Goal: Task Accomplishment & Management: Manage account settings

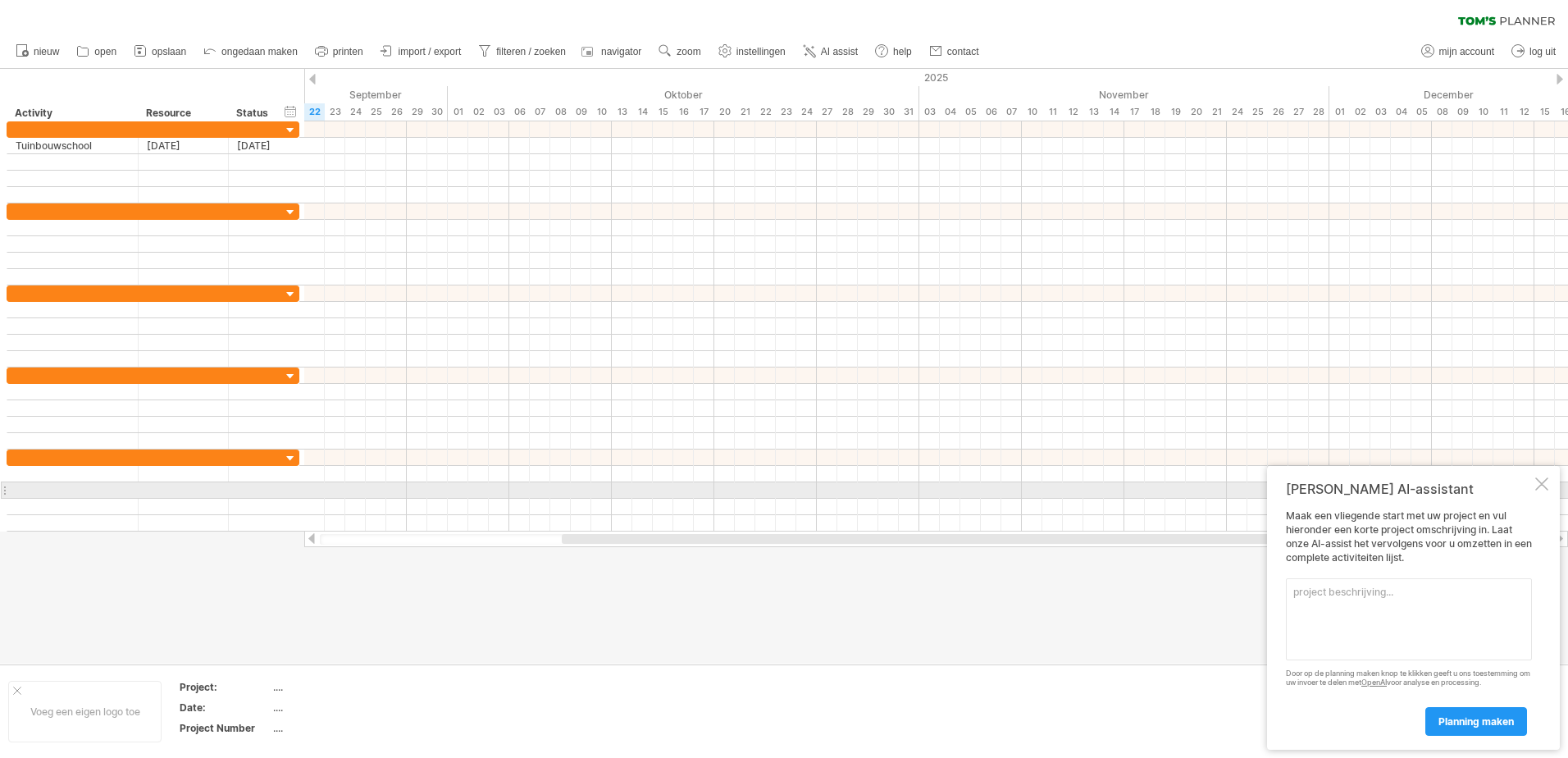
click at [1543, 484] on div at bounding box center [1541, 484] width 13 height 13
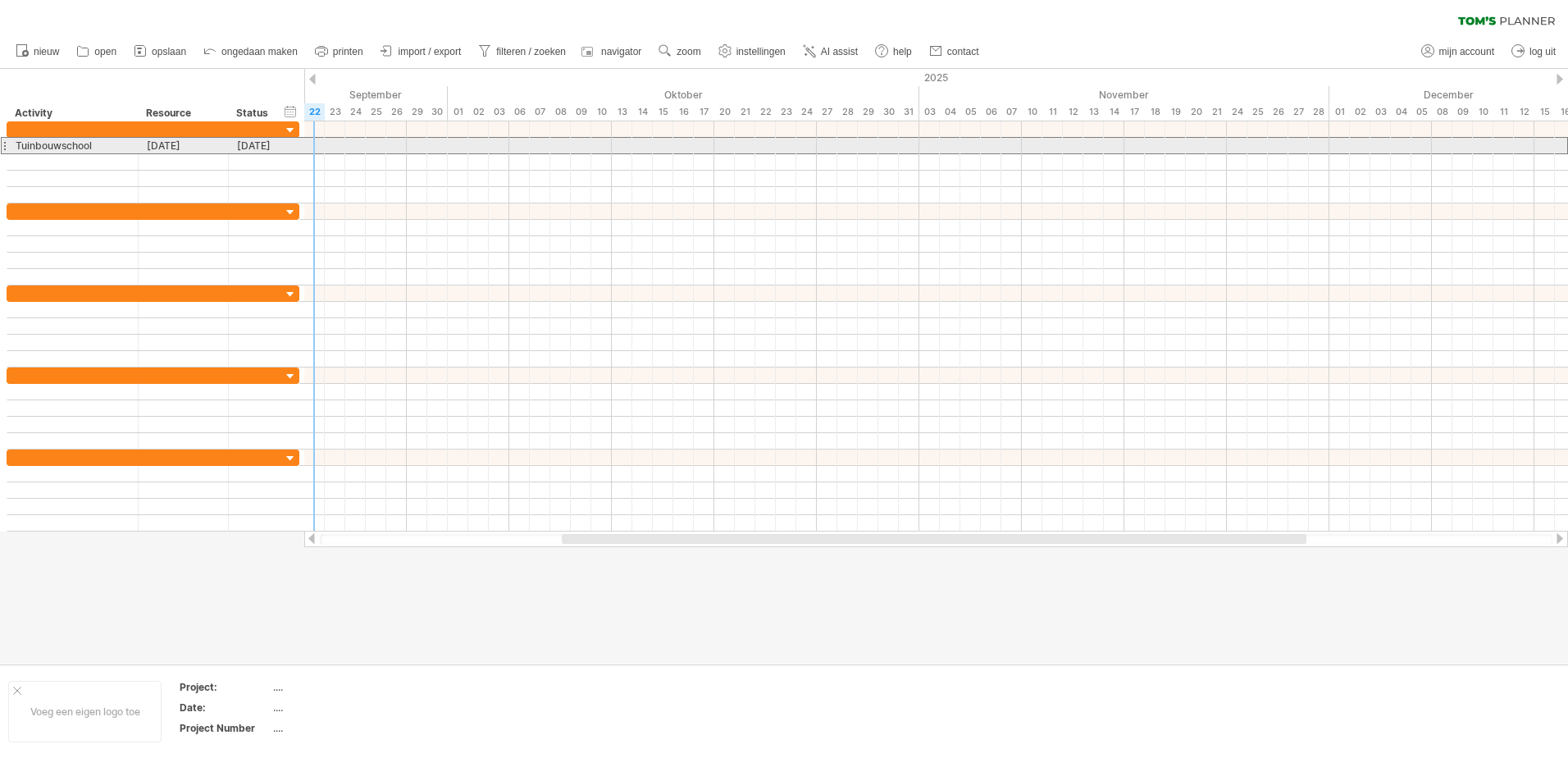
click at [295, 149] on div "**********" at bounding box center [153, 145] width 292 height 17
drag, startPoint x: 297, startPoint y: 147, endPoint x: 321, endPoint y: 146, distance: 24.0
click at [321, 146] on div at bounding box center [322, 145] width 5 height 15
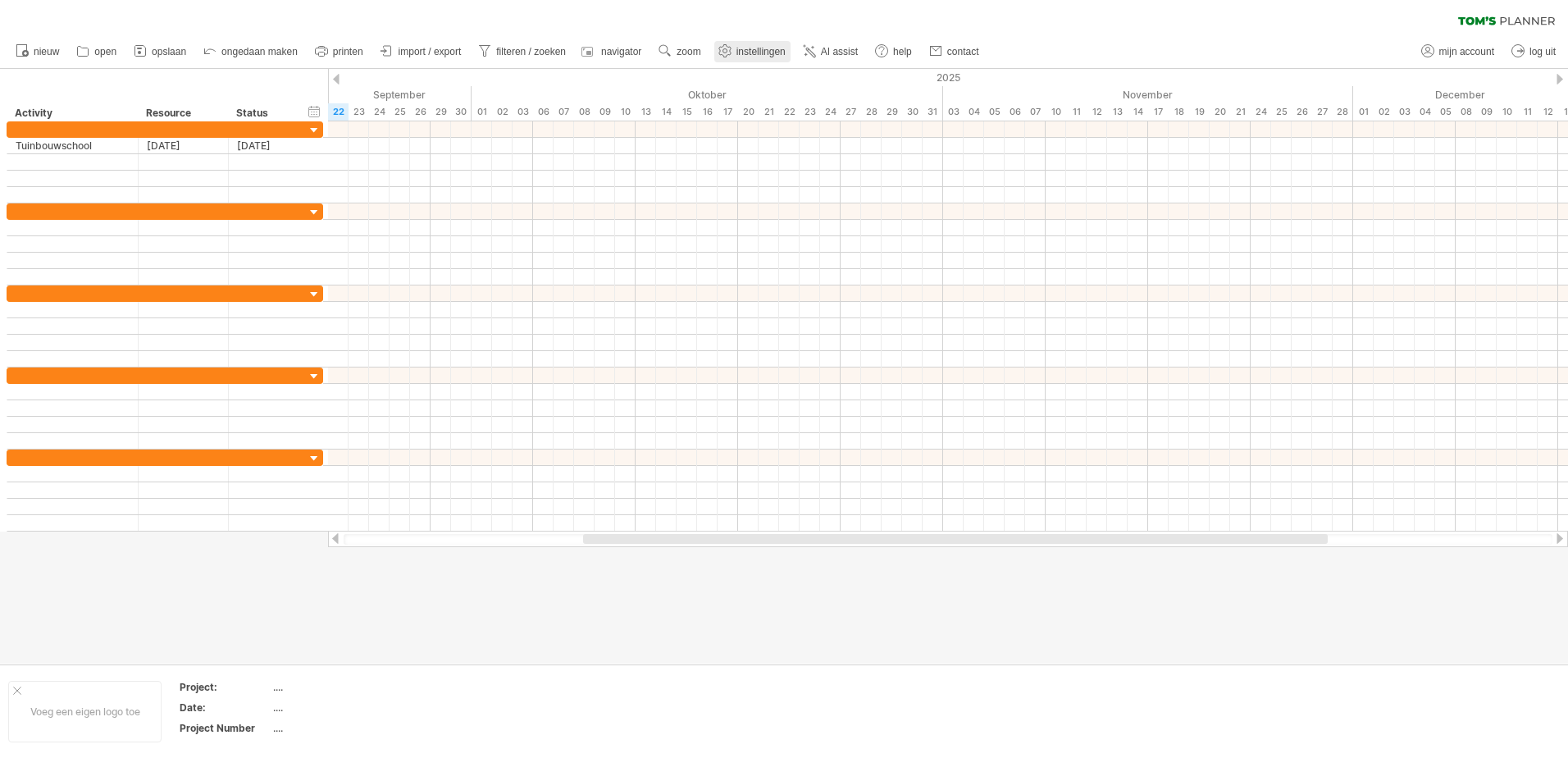
click at [758, 54] on span "instellingen" at bounding box center [761, 52] width 49 height 11
select select "*"
select select "**"
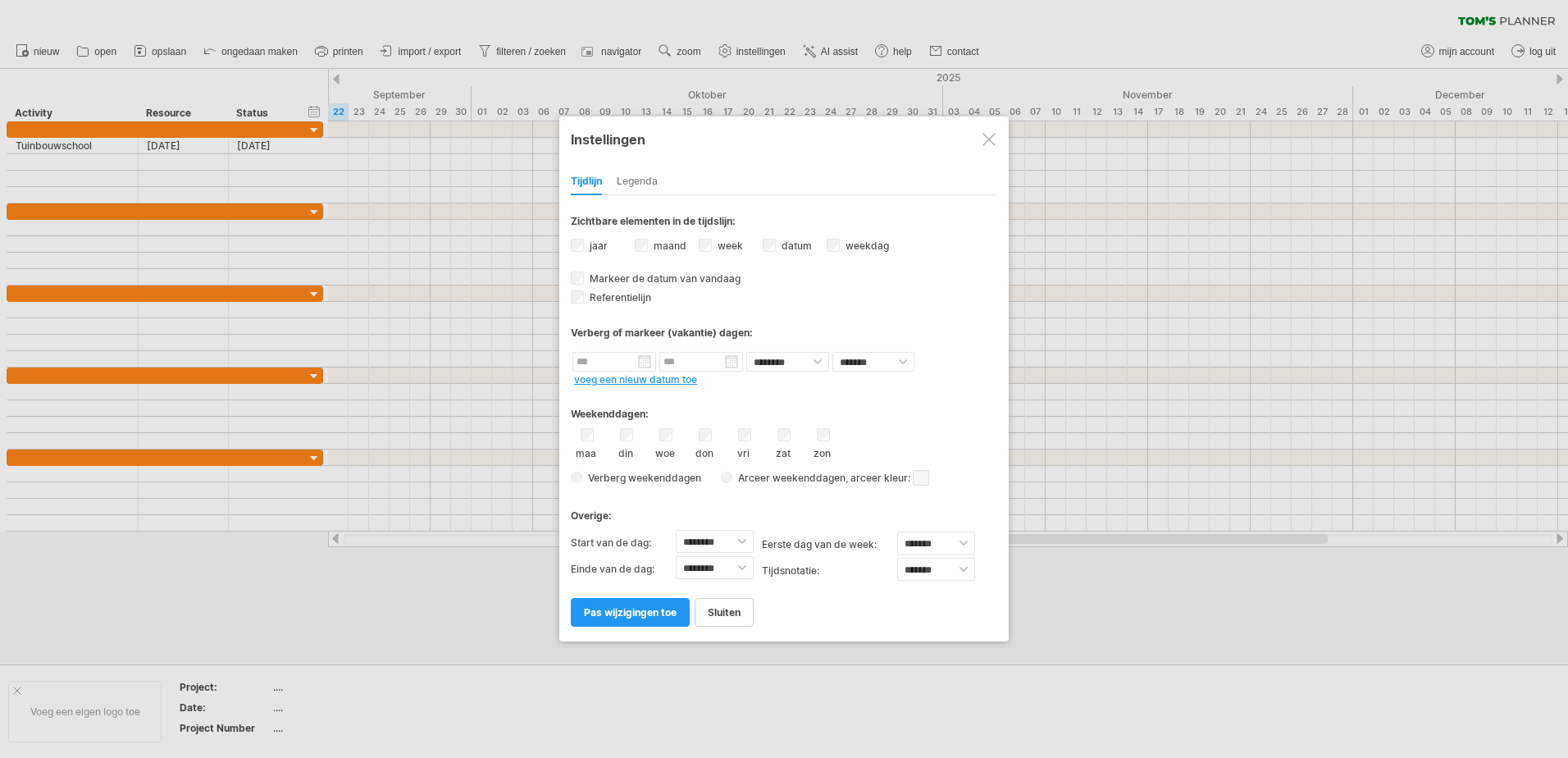
click at [925, 482] on span at bounding box center [920, 478] width 16 height 15
click at [1033, 507] on span at bounding box center [1033, 508] width 13 height 13
click at [641, 613] on span "pas wijzigingen toe" at bounding box center [630, 612] width 93 height 12
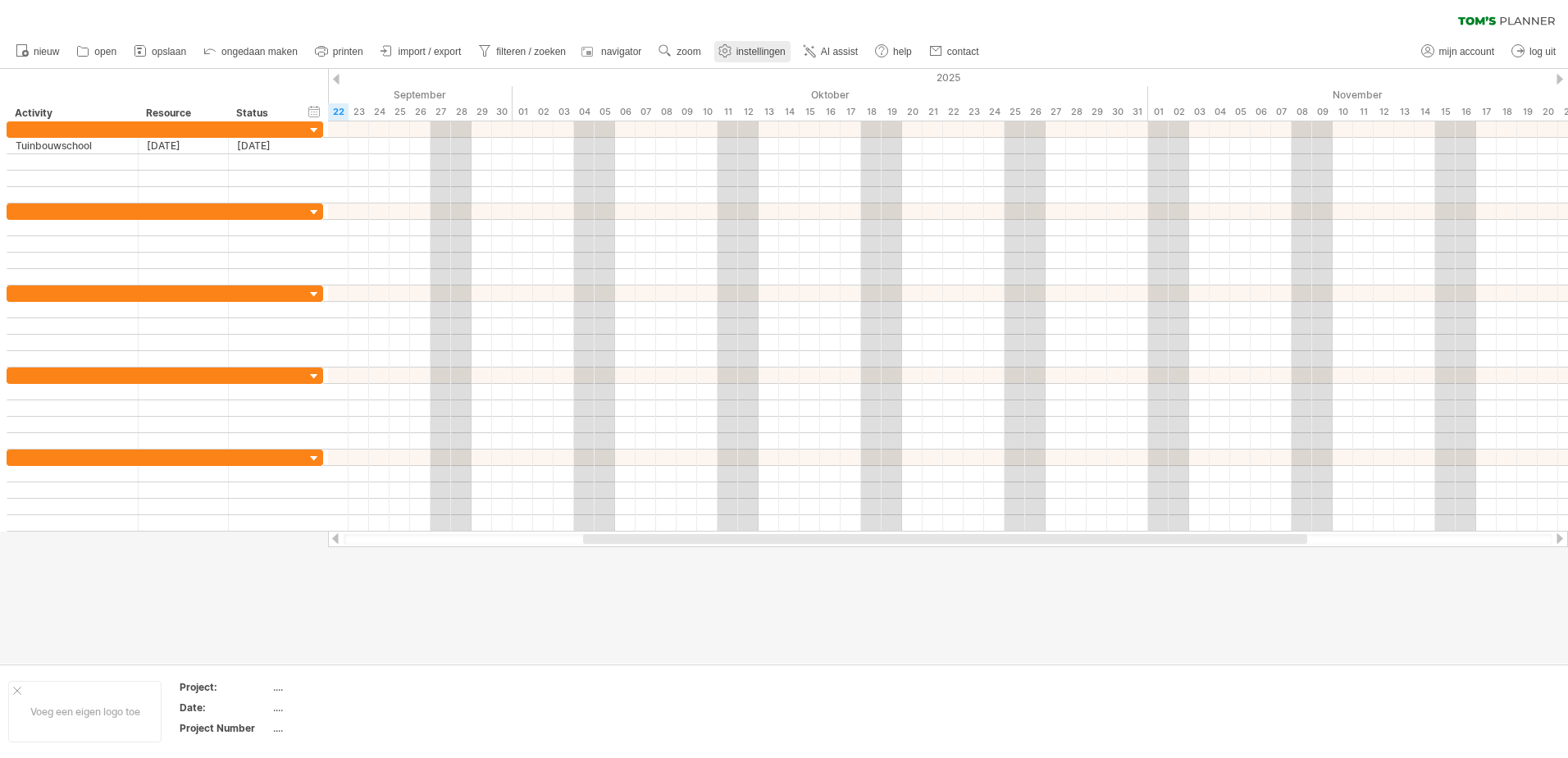
click at [752, 53] on span "instellingen" at bounding box center [761, 52] width 49 height 11
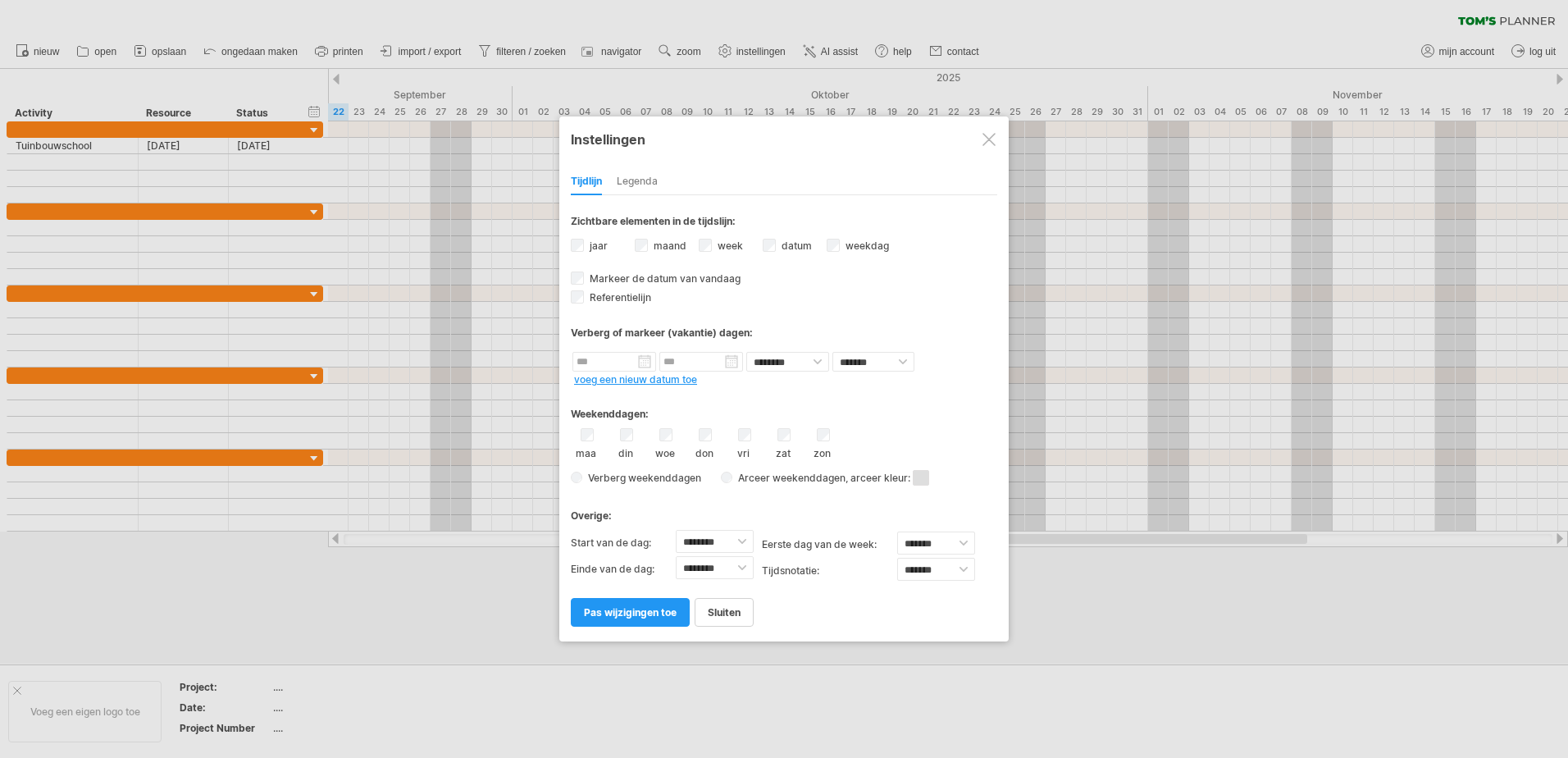
click at [988, 141] on div at bounding box center [989, 140] width 13 height 13
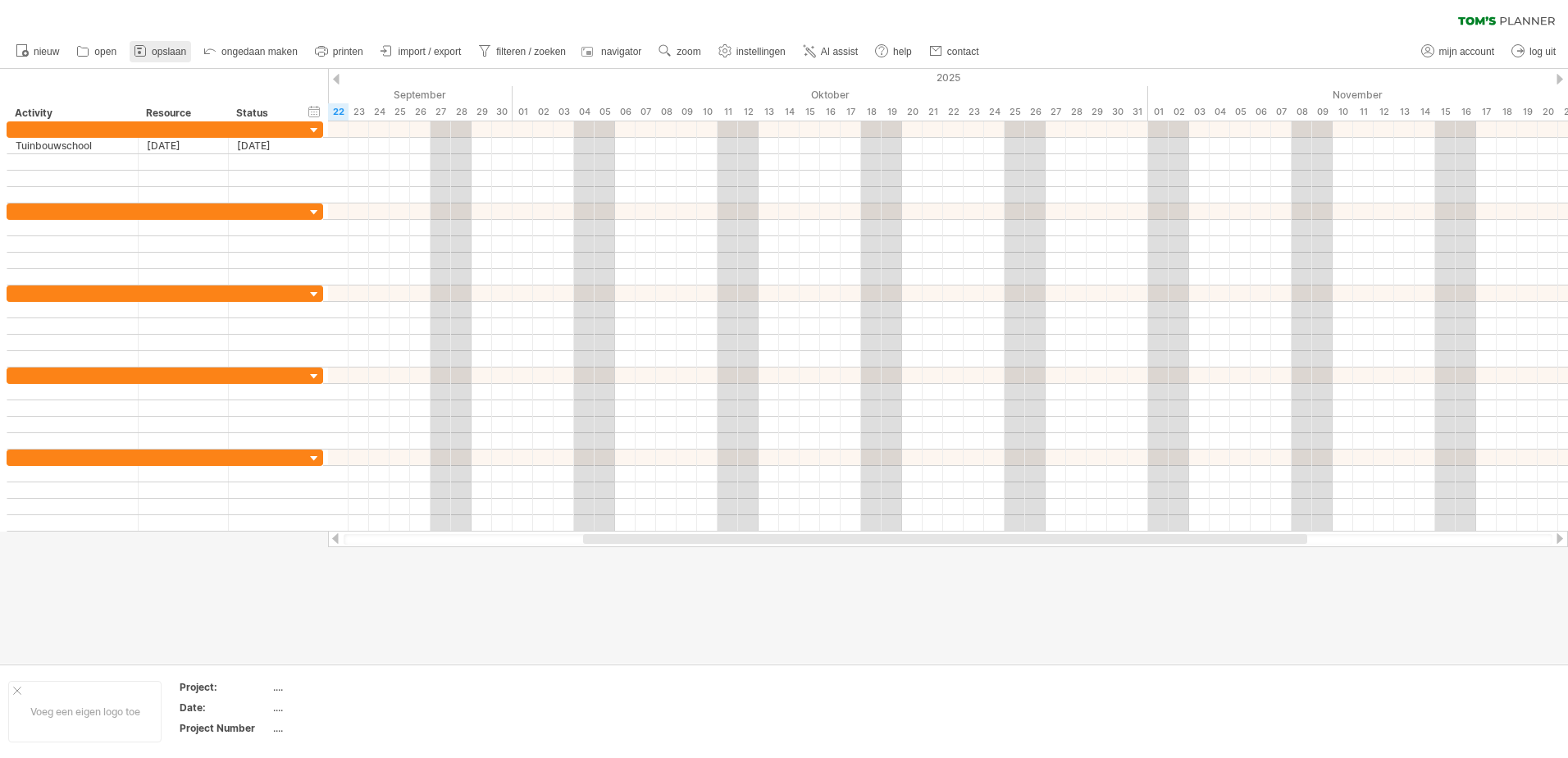
click at [180, 54] on span "opslaan" at bounding box center [169, 52] width 34 height 11
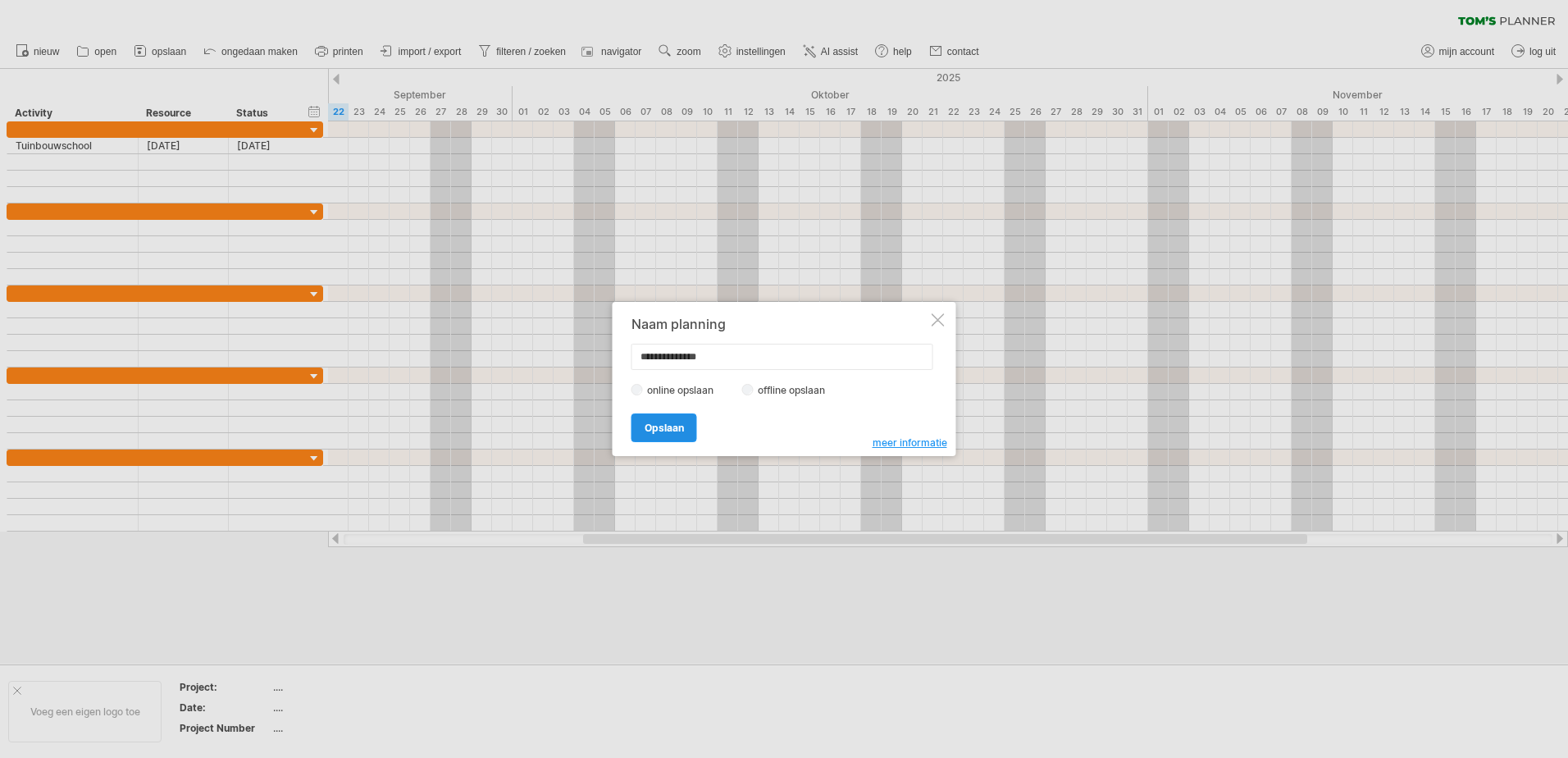
type input "**********"
click at [637, 431] on link "Opslaan" at bounding box center [664, 427] width 66 height 29
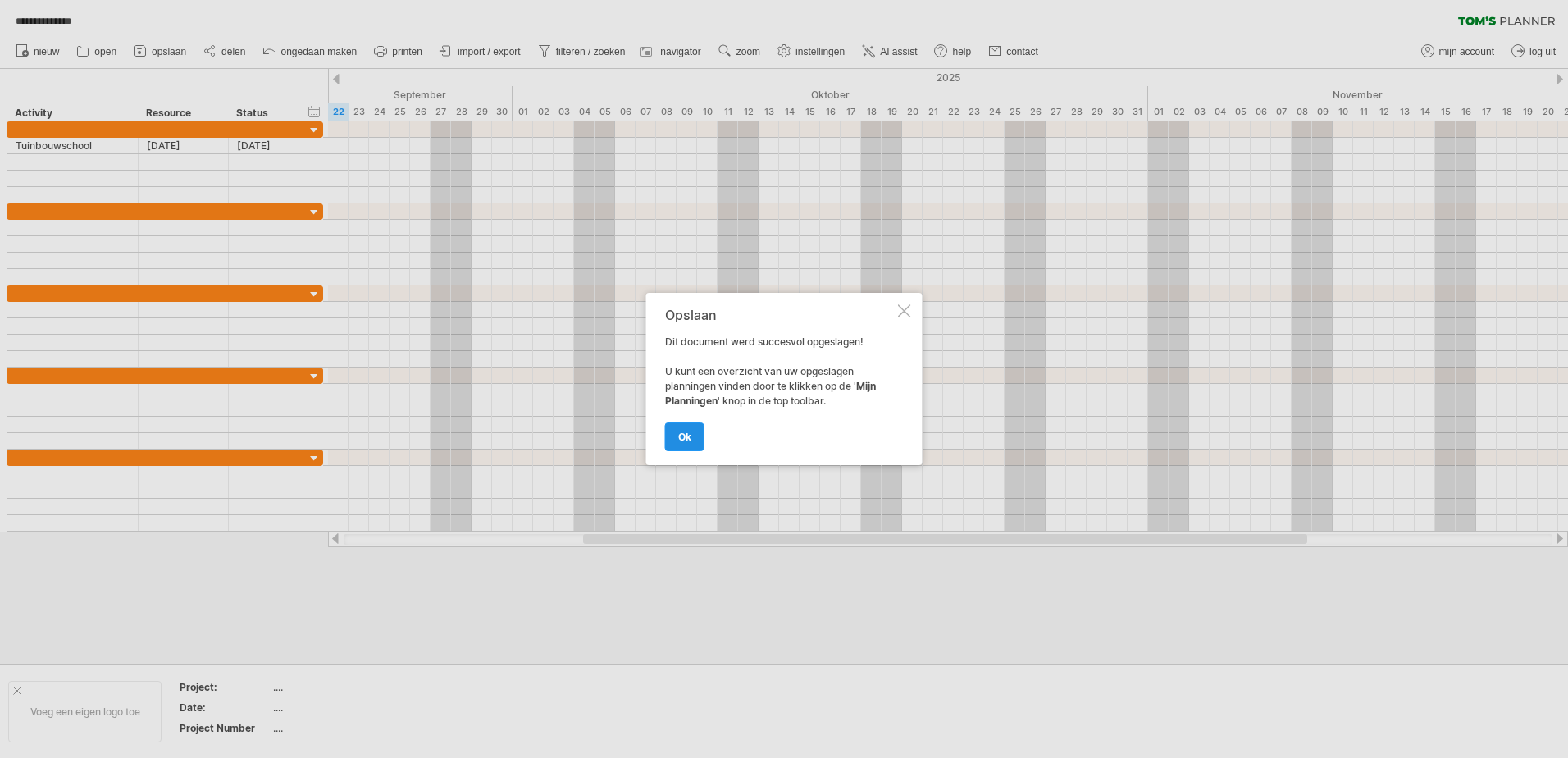
click at [674, 440] on link "ok" at bounding box center [684, 437] width 39 height 29
